Goal: Find specific page/section: Find specific page/section

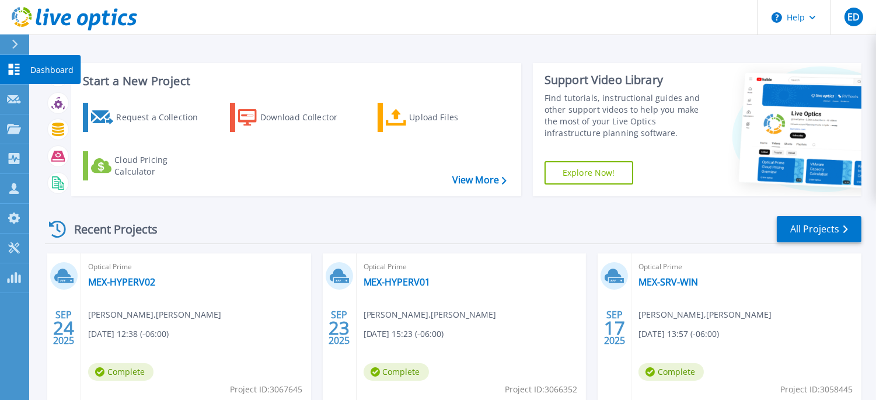
click at [12, 74] on icon at bounding box center [14, 69] width 11 height 11
click at [808, 238] on link "All Projects" at bounding box center [819, 229] width 85 height 26
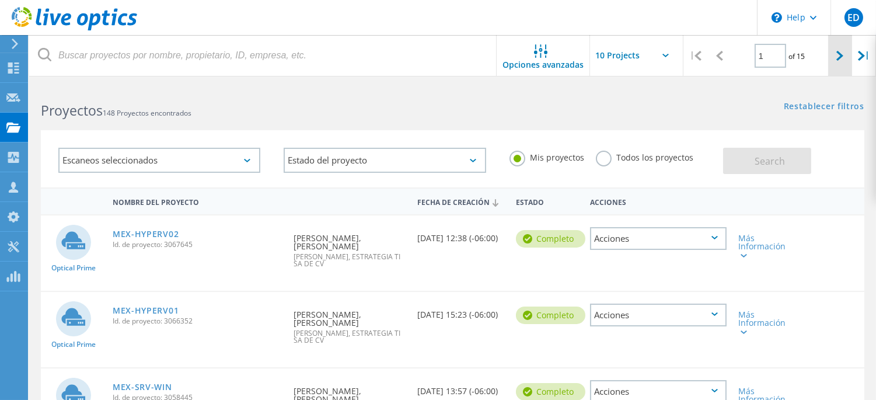
click at [837, 55] on icon at bounding box center [839, 56] width 7 height 10
type input "2"
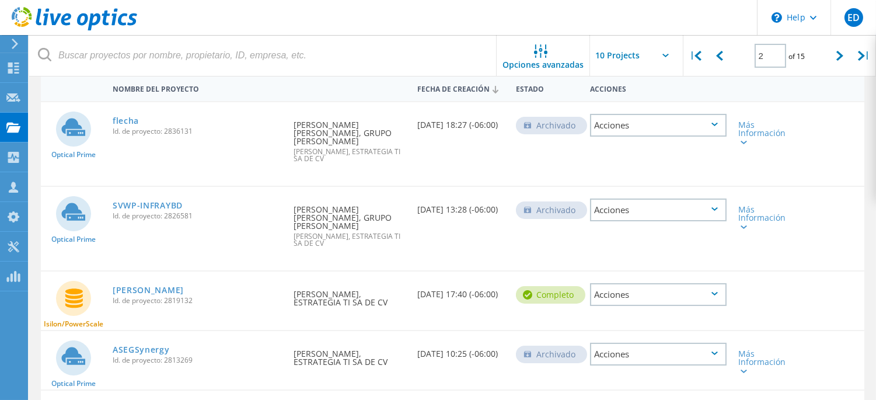
scroll to position [151, 0]
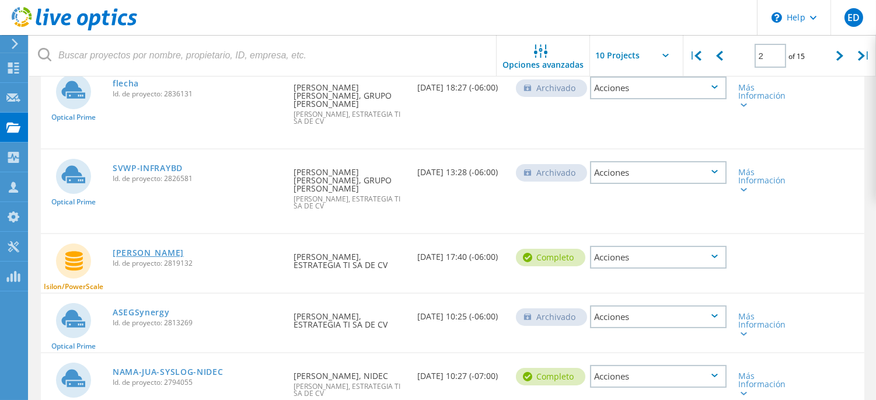
click at [145, 249] on link "Isilon- Reyma" at bounding box center [148, 253] width 71 height 8
